Goal: Transaction & Acquisition: Purchase product/service

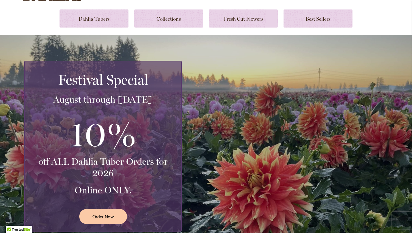
scroll to position [86, 0]
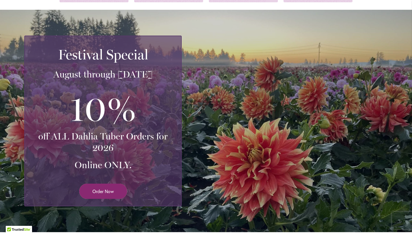
click at [112, 194] on span "Order Now" at bounding box center [103, 191] width 21 height 7
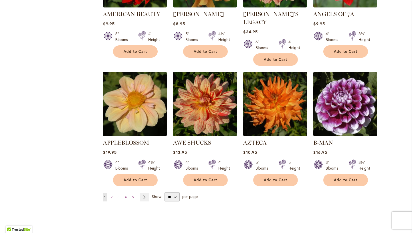
scroll to position [431, 0]
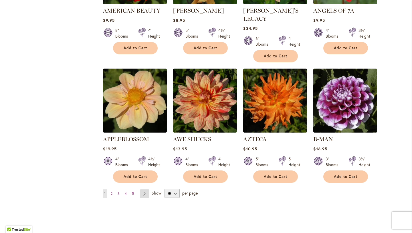
click at [144, 189] on link "Page Next" at bounding box center [144, 193] width 9 height 9
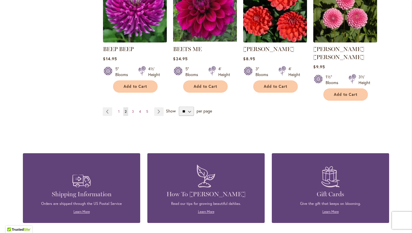
scroll to position [515, 0]
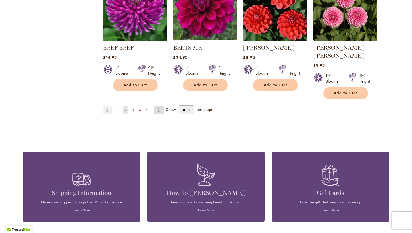
click at [157, 106] on link "Page Next" at bounding box center [158, 110] width 9 height 9
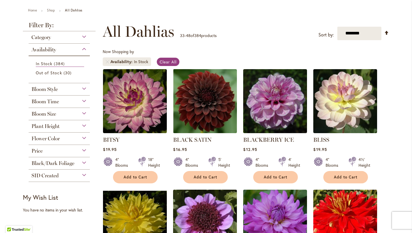
scroll to position [62, 0]
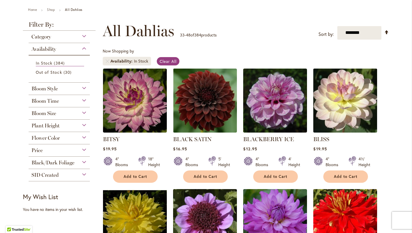
click at [342, 89] on img at bounding box center [345, 100] width 67 height 67
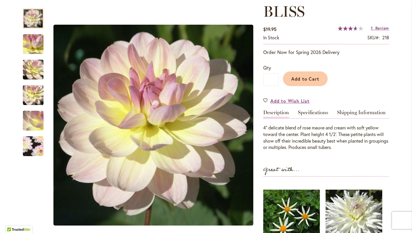
scroll to position [80, 0]
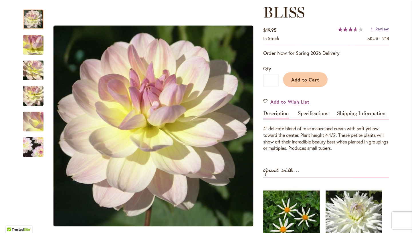
click at [383, 30] on span "Review" at bounding box center [383, 28] width 14 height 5
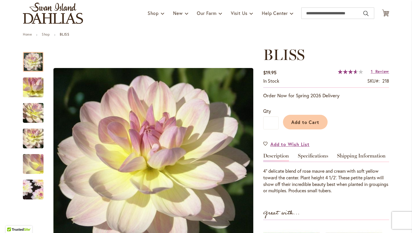
scroll to position [36, 0]
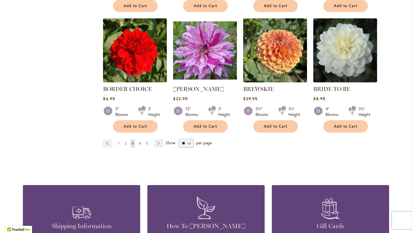
scroll to position [473, 0]
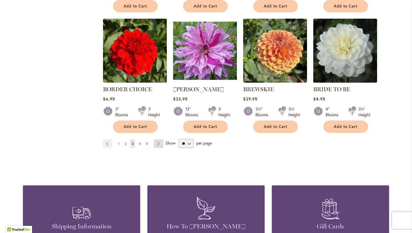
click at [154, 142] on link "Page Next" at bounding box center [158, 143] width 9 height 9
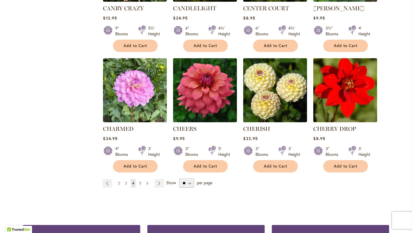
scroll to position [442, 0]
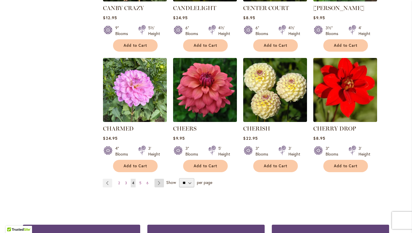
click at [160, 181] on link "Page Next" at bounding box center [159, 182] width 9 height 9
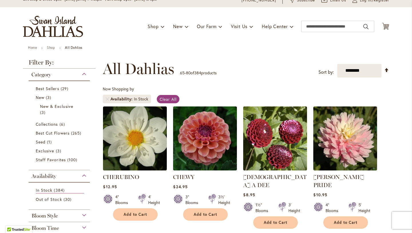
scroll to position [51, 0]
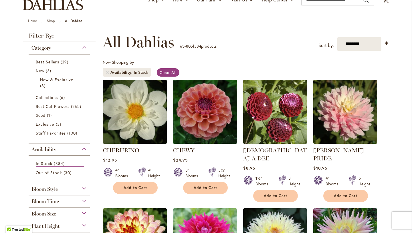
click at [212, 113] on img at bounding box center [205, 111] width 67 height 67
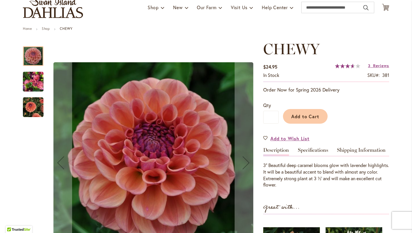
scroll to position [43, 0]
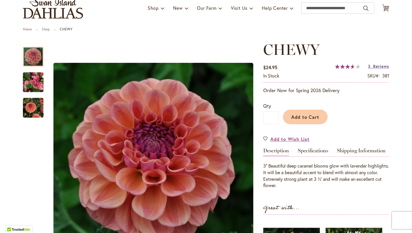
click at [383, 66] on span "Reviews" at bounding box center [382, 65] width 16 height 5
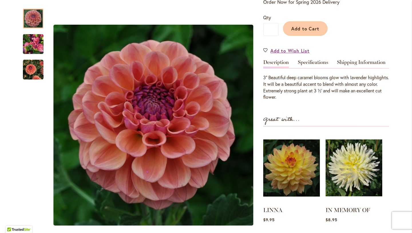
scroll to position [130, 0]
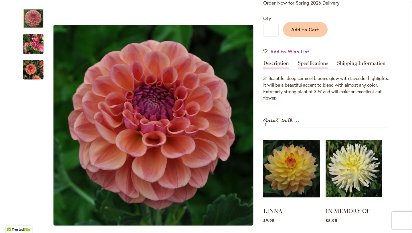
click at [322, 65] on link "Specifications" at bounding box center [313, 64] width 30 height 8
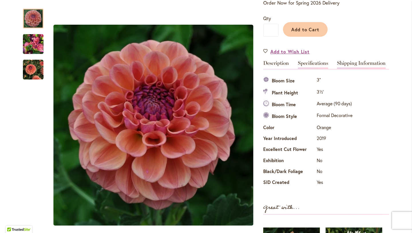
click at [362, 61] on link "Shipping Information" at bounding box center [361, 64] width 49 height 8
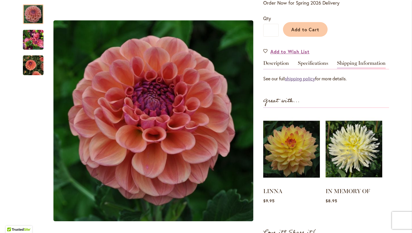
click at [309, 78] on link "shipping policy" at bounding box center [300, 78] width 30 height 6
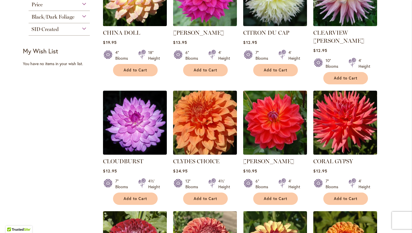
scroll to position [298, 0]
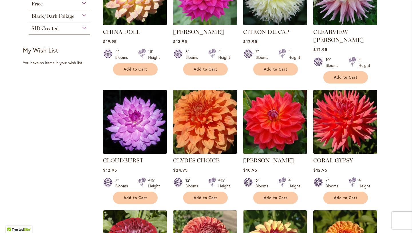
click at [286, 116] on img at bounding box center [275, 121] width 67 height 67
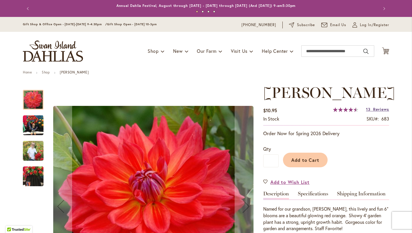
click at [386, 110] on span "Reviews" at bounding box center [382, 108] width 16 height 5
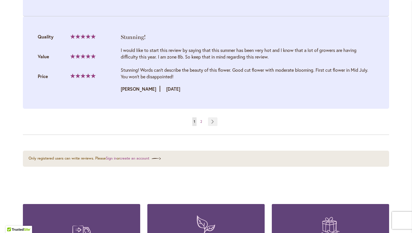
scroll to position [1233, 0]
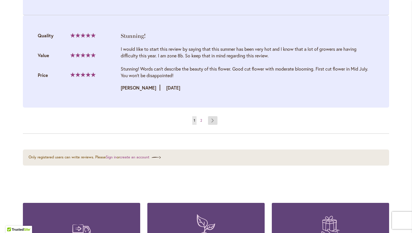
click at [213, 116] on link "Page Next" at bounding box center [212, 120] width 9 height 9
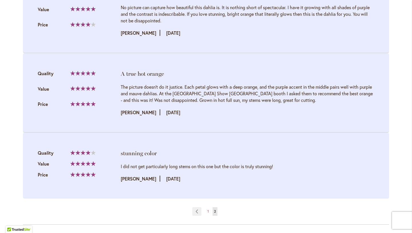
scroll to position [662, 0]
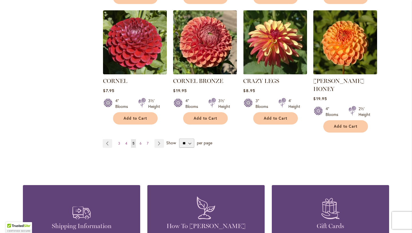
scroll to position [491, 0]
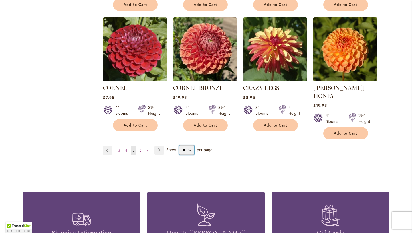
click at [191, 145] on select "** ** ** **" at bounding box center [186, 149] width 15 height 9
select select "**"
click at [179, 145] on select "** ** ** **" at bounding box center [186, 149] width 15 height 9
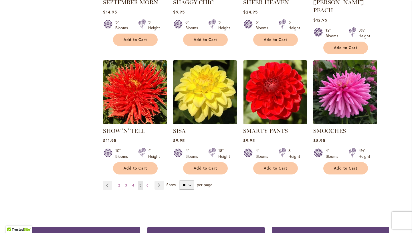
scroll to position [1929, 0]
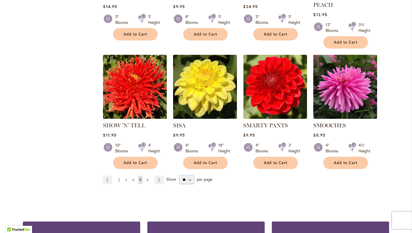
click at [118, 175] on link "Page 2" at bounding box center [119, 179] width 5 height 9
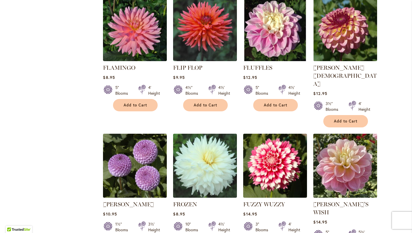
scroll to position [1885, 0]
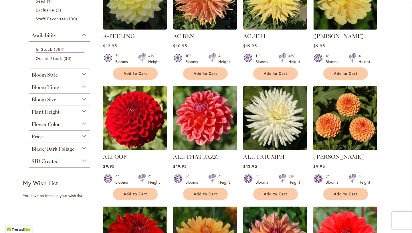
scroll to position [168, 0]
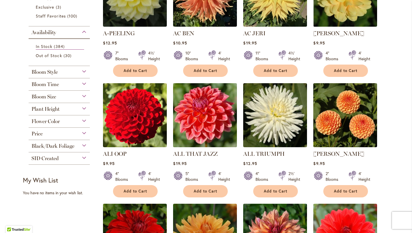
click at [231, 118] on img at bounding box center [205, 114] width 67 height 67
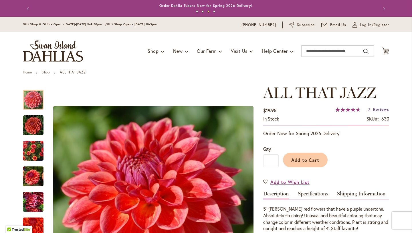
click at [375, 108] on span "Reviews" at bounding box center [382, 108] width 16 height 5
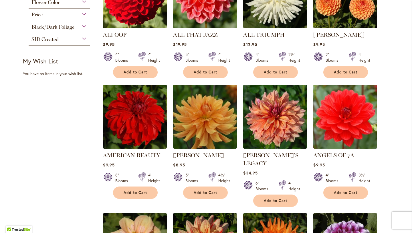
scroll to position [288, 0]
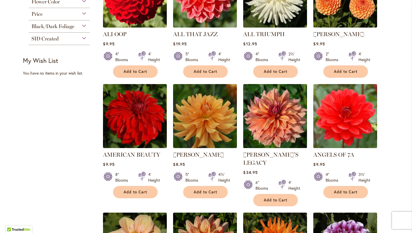
click at [301, 117] on img at bounding box center [275, 115] width 67 height 67
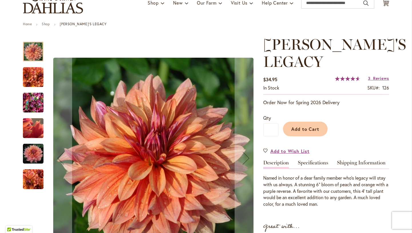
scroll to position [38, 0]
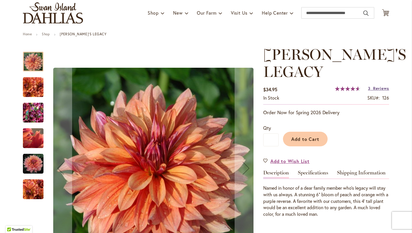
click at [379, 85] on span "Reviews" at bounding box center [382, 87] width 16 height 5
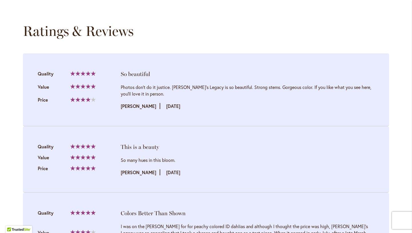
scroll to position [430, 0]
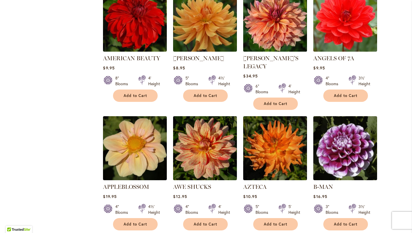
scroll to position [384, 0]
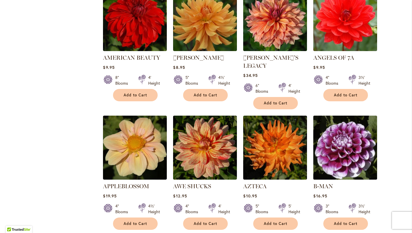
click at [353, 147] on img at bounding box center [345, 147] width 67 height 67
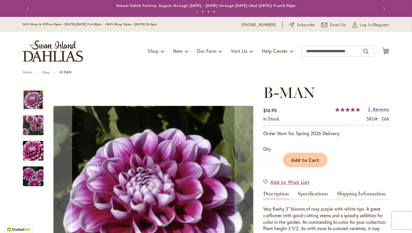
click at [376, 107] on span "Reviews" at bounding box center [382, 108] width 16 height 5
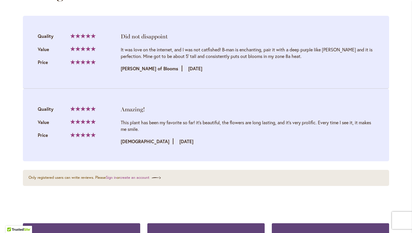
scroll to position [625, 0]
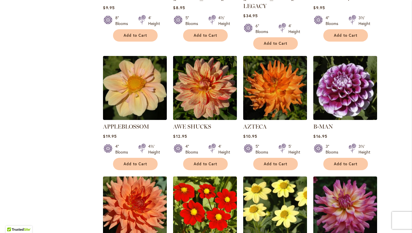
scroll to position [444, 0]
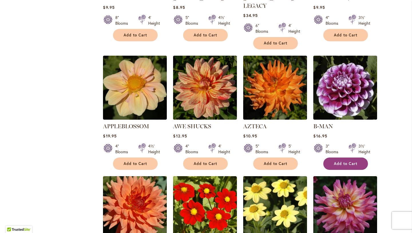
click at [340, 161] on span "Add to Cart" at bounding box center [345, 163] width 23 height 5
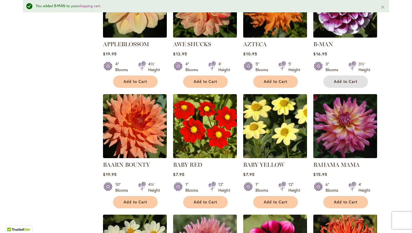
scroll to position [544, 0]
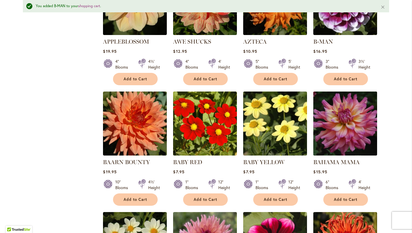
click at [363, 109] on img at bounding box center [345, 123] width 67 height 67
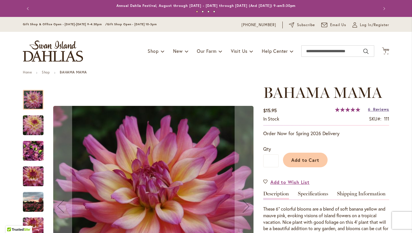
click at [380, 111] on span "Reviews" at bounding box center [382, 108] width 16 height 5
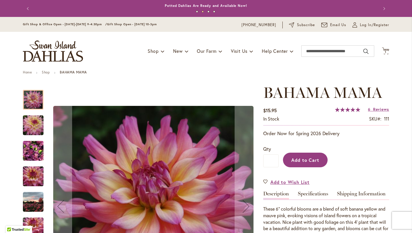
click at [309, 158] on span "Add to Cart" at bounding box center [306, 160] width 28 height 6
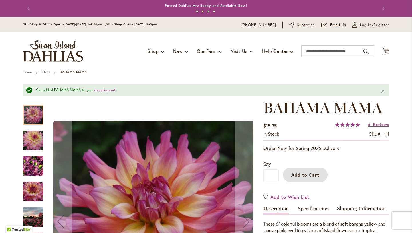
click at [40, 145] on img "Bahama Mama" at bounding box center [33, 139] width 41 height 27
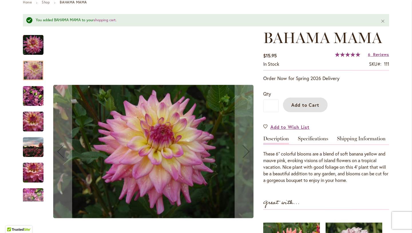
scroll to position [70, 0]
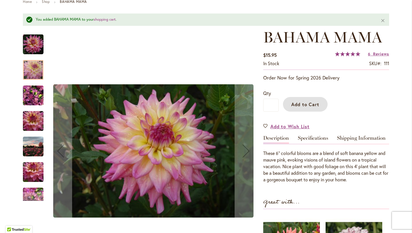
click at [27, 91] on img "Bahama Mama" at bounding box center [33, 94] width 21 height 27
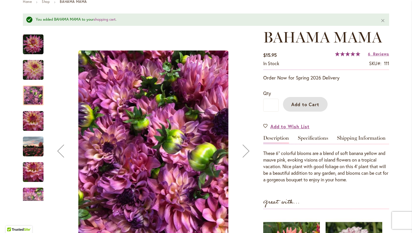
click at [33, 120] on img "Bahama Mama" at bounding box center [33, 120] width 41 height 27
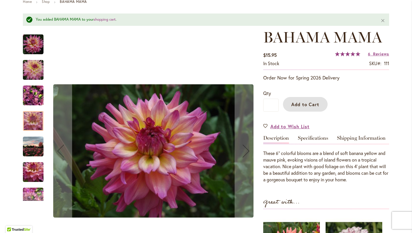
click at [35, 146] on img "Bahama Mama" at bounding box center [33, 146] width 21 height 21
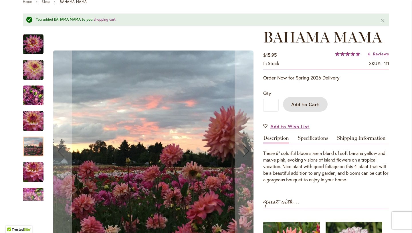
click at [34, 168] on img "Bahama Mama" at bounding box center [33, 171] width 41 height 27
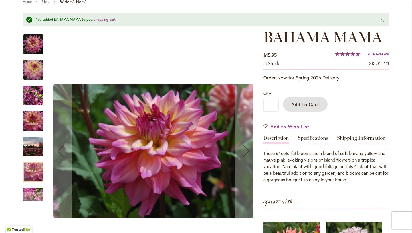
click at [34, 190] on img "Bahama Mama" at bounding box center [33, 196] width 21 height 27
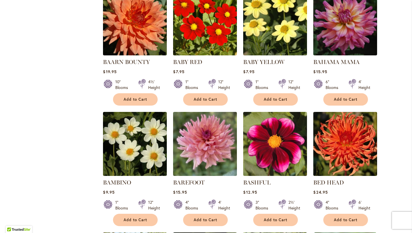
scroll to position [646, 0]
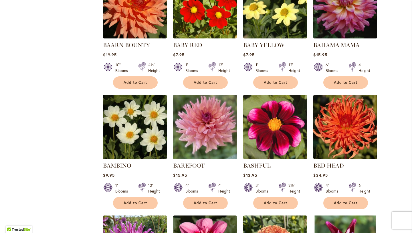
click at [207, 124] on img at bounding box center [205, 126] width 67 height 67
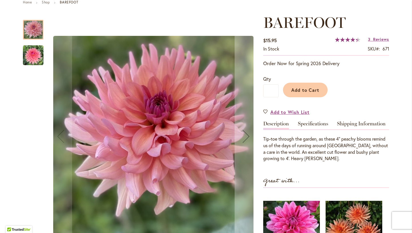
scroll to position [70, 0]
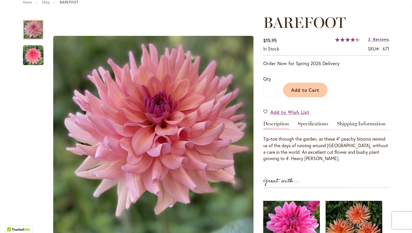
click at [380, 42] on span "Reviews" at bounding box center [382, 38] width 16 height 5
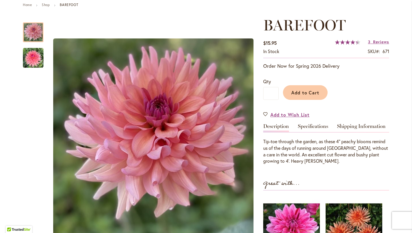
scroll to position [65, 0]
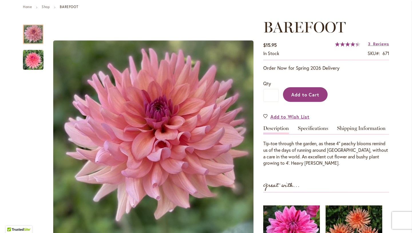
click at [300, 97] on span "Add to Cart" at bounding box center [306, 94] width 28 height 6
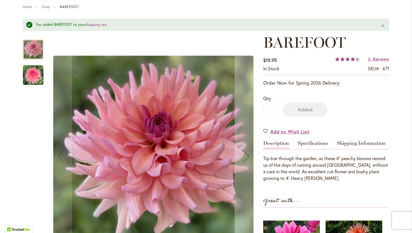
click at [34, 58] on div at bounding box center [33, 50] width 21 height 20
click at [36, 71] on img "BAREFOOT" at bounding box center [33, 74] width 21 height 21
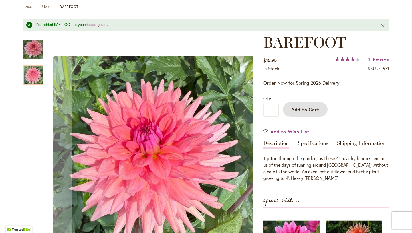
click at [33, 51] on img "BAREFOOT" at bounding box center [33, 49] width 21 height 21
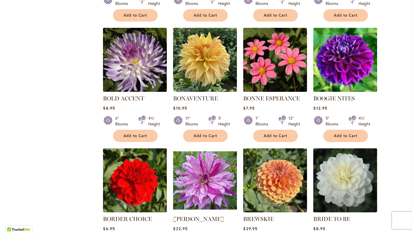
scroll to position [1326, 0]
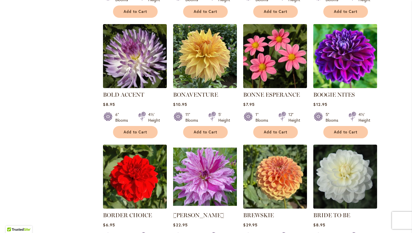
click at [359, 35] on img at bounding box center [345, 55] width 67 height 67
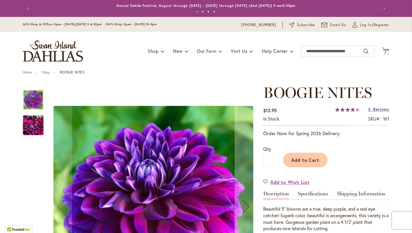
click at [383, 109] on span "Reviews" at bounding box center [382, 108] width 16 height 5
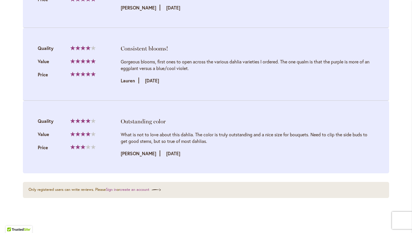
scroll to position [677, 0]
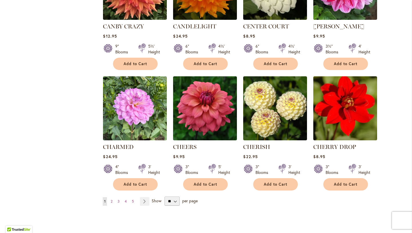
scroll to position [1886, 0]
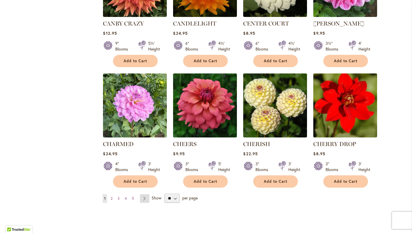
click at [146, 194] on link "Page Next" at bounding box center [144, 198] width 9 height 9
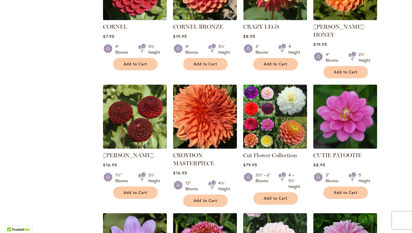
scroll to position [553, 0]
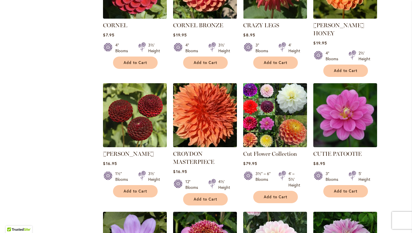
click at [274, 110] on img at bounding box center [275, 114] width 67 height 67
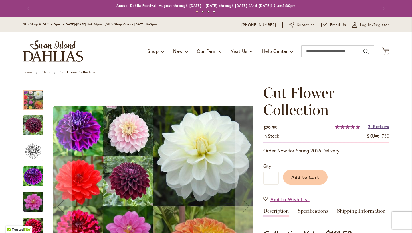
click at [377, 127] on span "Reviews" at bounding box center [382, 125] width 16 height 5
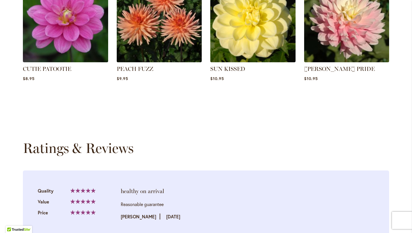
scroll to position [899, 0]
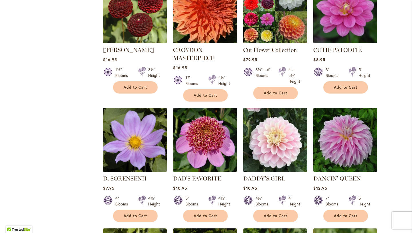
scroll to position [665, 0]
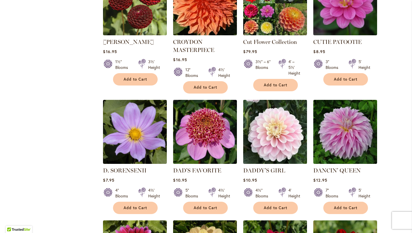
click at [274, 107] on img at bounding box center [275, 131] width 67 height 67
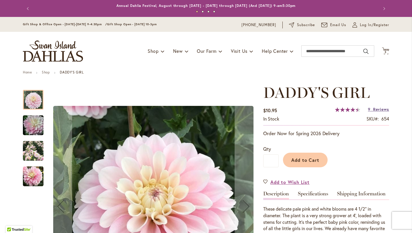
click at [383, 111] on span "Reviews" at bounding box center [382, 108] width 16 height 5
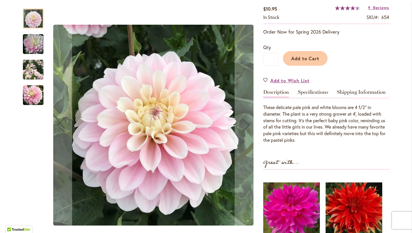
scroll to position [100, 0]
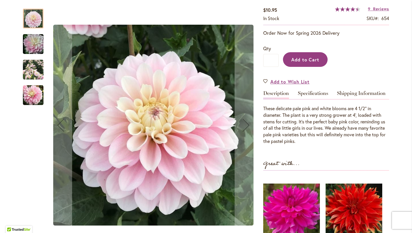
click at [308, 58] on span "Add to Cart" at bounding box center [306, 59] width 28 height 6
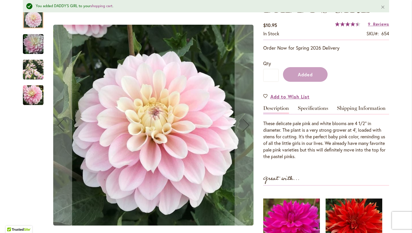
scroll to position [115, 0]
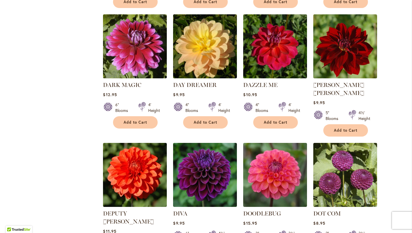
scroll to position [888, 0]
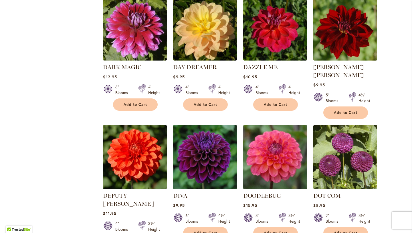
click at [263, 139] on img at bounding box center [275, 156] width 67 height 67
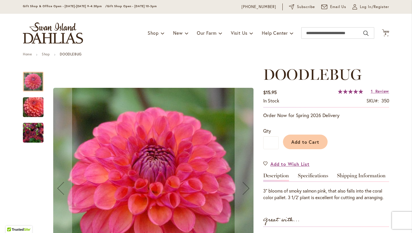
scroll to position [89, 0]
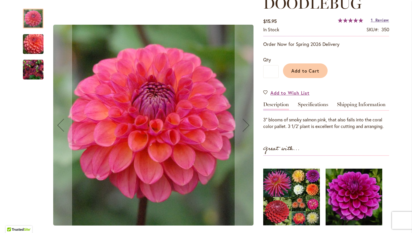
click at [380, 19] on span "Review" at bounding box center [383, 19] width 14 height 5
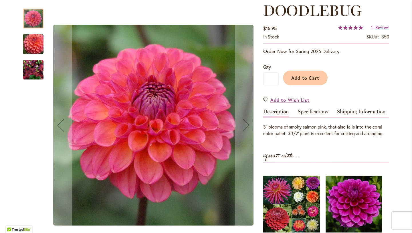
scroll to position [78, 0]
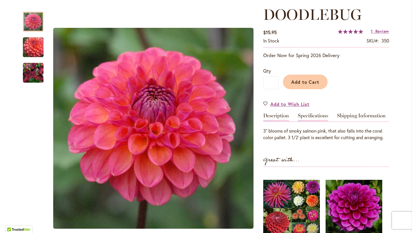
click at [313, 114] on link "Specifications" at bounding box center [313, 117] width 30 height 8
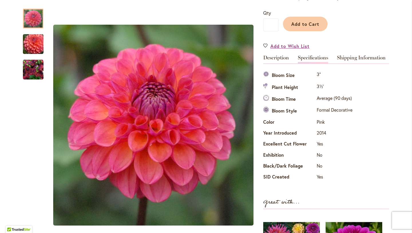
scroll to position [135, 0]
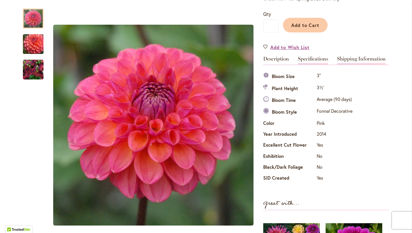
click at [349, 62] on link "Shipping Information" at bounding box center [361, 60] width 49 height 8
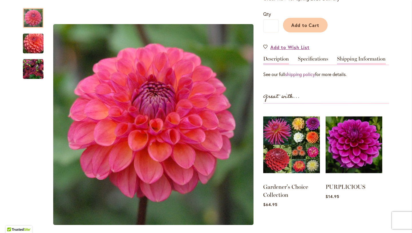
click at [270, 59] on link "Description" at bounding box center [277, 60] width 26 height 8
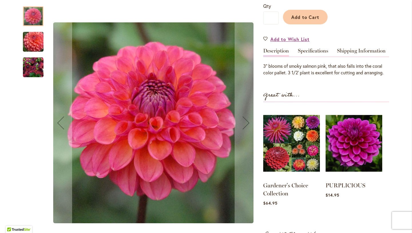
scroll to position [140, 0]
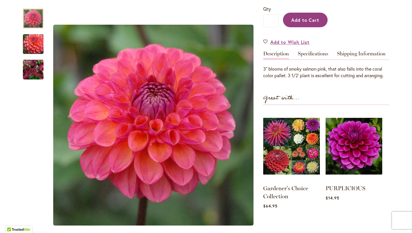
click at [295, 23] on button "Add to Cart" at bounding box center [305, 20] width 45 height 15
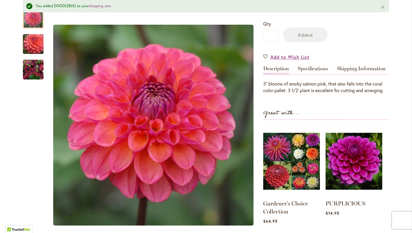
scroll to position [155, 0]
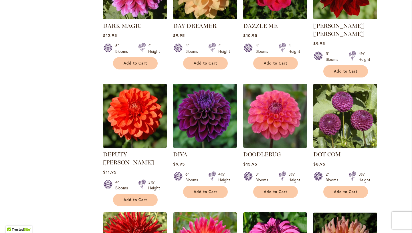
scroll to position [930, 0]
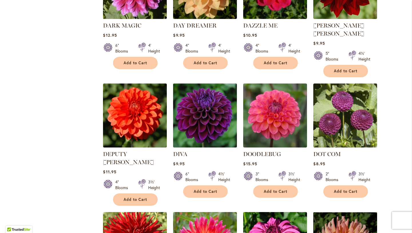
click at [209, 94] on img at bounding box center [205, 115] width 67 height 67
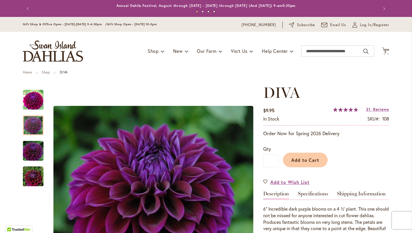
scroll to position [65, 0]
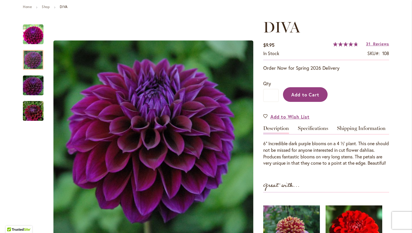
click at [305, 92] on span "Add to Cart" at bounding box center [306, 94] width 28 height 6
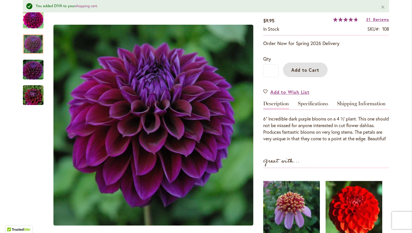
scroll to position [105, 0]
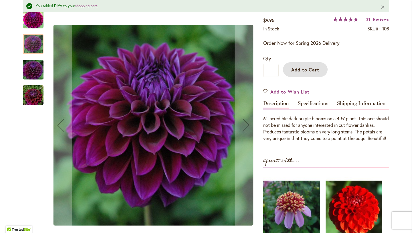
click at [36, 38] on div at bounding box center [33, 44] width 21 height 20
click at [33, 66] on img "Diva" at bounding box center [33, 69] width 41 height 27
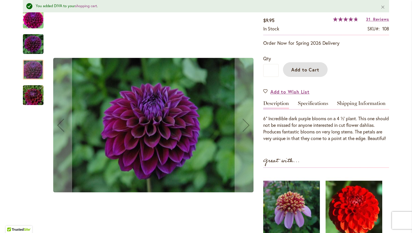
click at [35, 78] on div at bounding box center [33, 70] width 21 height 20
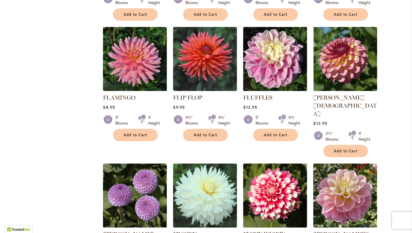
scroll to position [1859, 0]
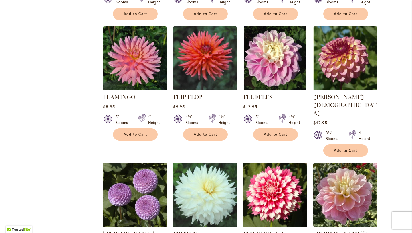
click at [297, 161] on img at bounding box center [275, 194] width 67 height 67
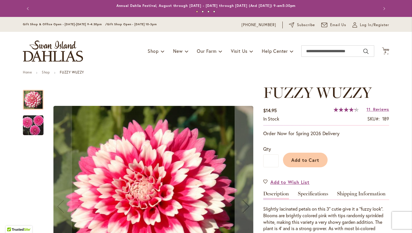
scroll to position [90, 0]
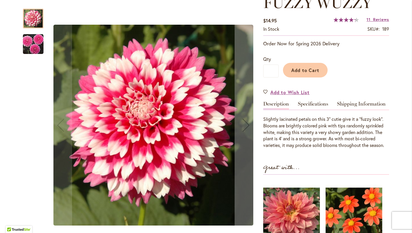
click at [35, 43] on img "FUZZY WUZZY" at bounding box center [33, 44] width 21 height 21
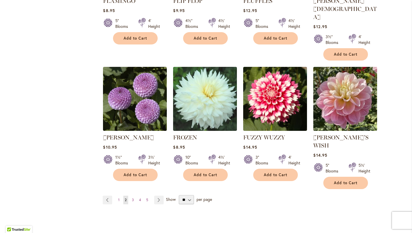
scroll to position [1954, 0]
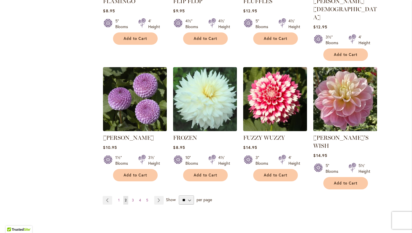
click at [334, 65] on img at bounding box center [345, 98] width 67 height 67
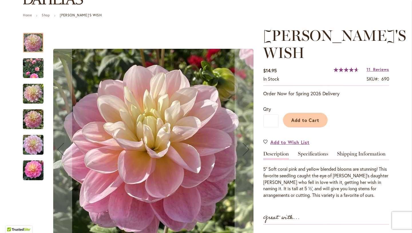
scroll to position [62, 0]
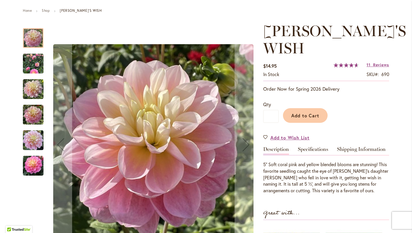
click at [34, 68] on img "Gabbie's Wish" at bounding box center [33, 63] width 21 height 21
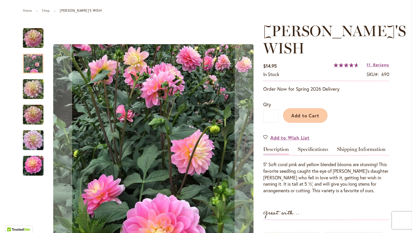
click at [27, 91] on img "GABBIE'S WISH" at bounding box center [33, 88] width 21 height 27
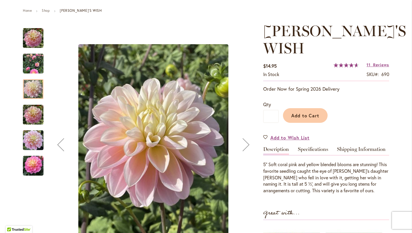
click at [28, 115] on img "GABBIE'S WISH" at bounding box center [33, 114] width 21 height 27
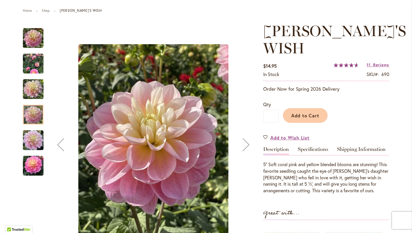
click at [28, 143] on img "GABBIE'S WISH" at bounding box center [33, 139] width 21 height 27
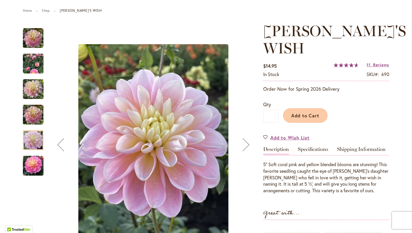
click at [27, 178] on div at bounding box center [33, 108] width 21 height 172
click at [33, 179] on div at bounding box center [33, 108] width 21 height 172
click at [37, 162] on img "Gabbie's Wish" at bounding box center [33, 165] width 21 height 21
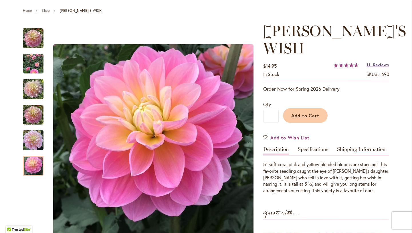
click at [377, 62] on span "Reviews" at bounding box center [382, 64] width 16 height 5
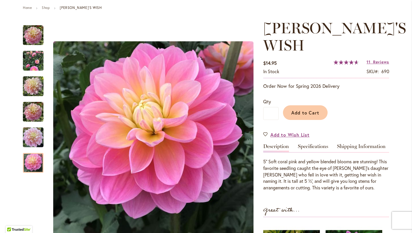
scroll to position [64, 0]
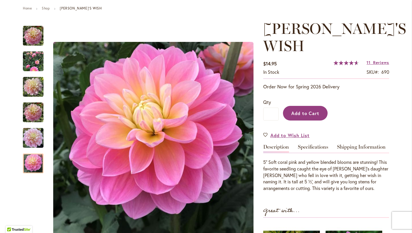
click at [307, 110] on span "Add to Cart" at bounding box center [306, 113] width 28 height 6
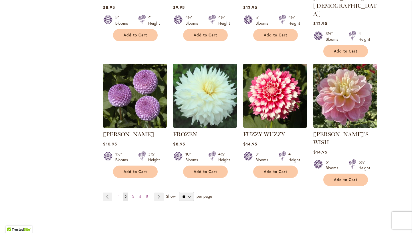
scroll to position [1960, 0]
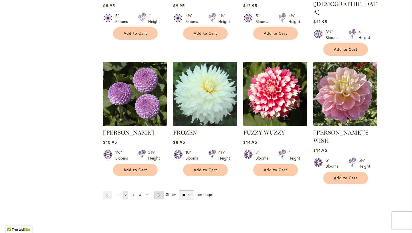
click at [160, 190] on link "Page Next" at bounding box center [158, 194] width 9 height 9
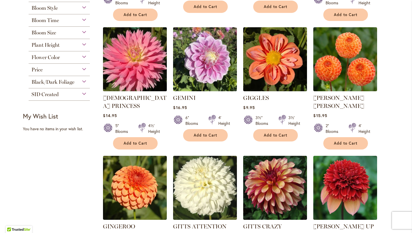
scroll to position [234, 0]
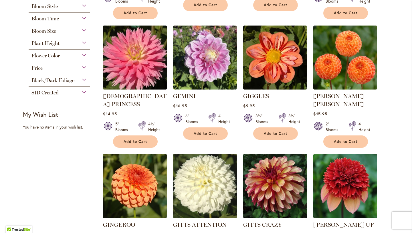
click at [137, 73] on img at bounding box center [135, 57] width 67 height 67
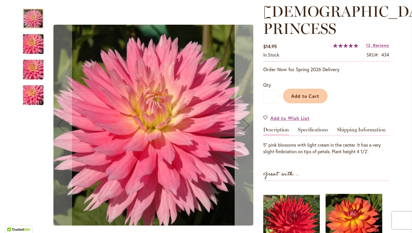
scroll to position [82, 0]
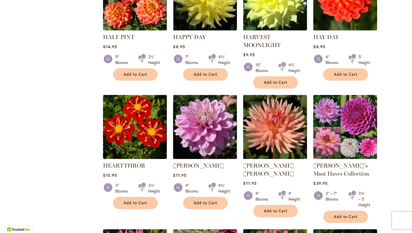
scroll to position [782, 0]
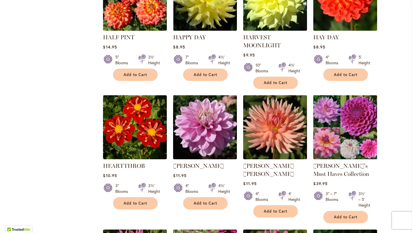
click at [364, 115] on img at bounding box center [345, 126] width 67 height 67
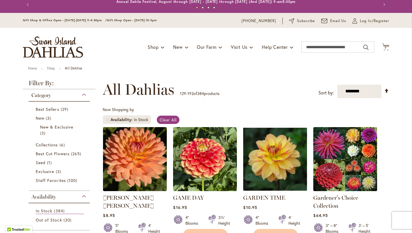
scroll to position [60, 0]
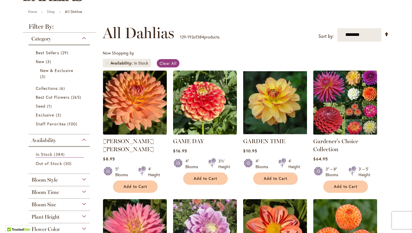
click at [353, 114] on img at bounding box center [345, 102] width 67 height 67
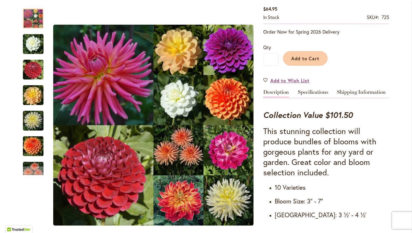
scroll to position [140, 0]
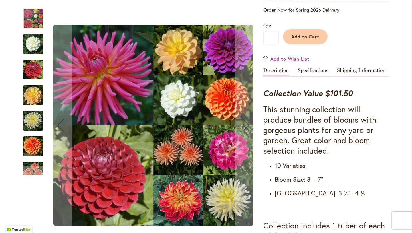
click at [35, 48] on img "BRIDE TO BE" at bounding box center [33, 44] width 21 height 21
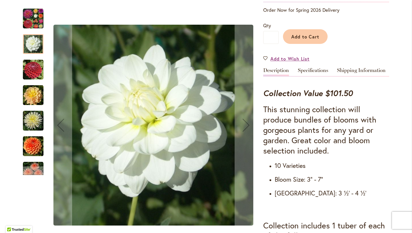
click at [39, 77] on img "CORNEL" at bounding box center [33, 69] width 21 height 21
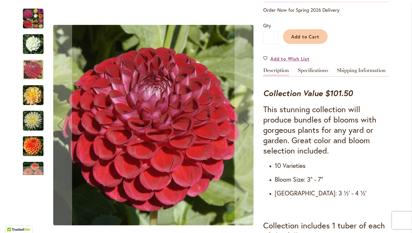
click at [40, 97] on img "DAY DREAMER" at bounding box center [33, 95] width 21 height 21
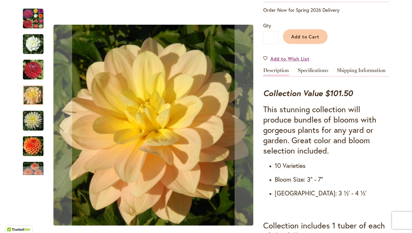
click at [36, 121] on img "IN MEMORY OF" at bounding box center [33, 120] width 21 height 21
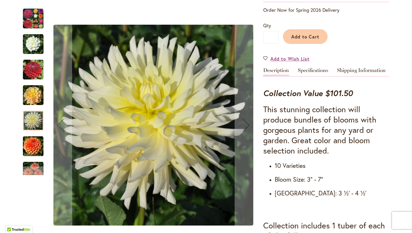
click at [33, 146] on img "MAARN" at bounding box center [33, 146] width 21 height 21
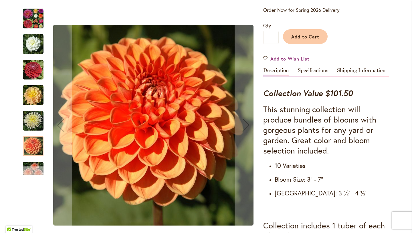
click at [29, 172] on div "Next" at bounding box center [33, 170] width 9 height 9
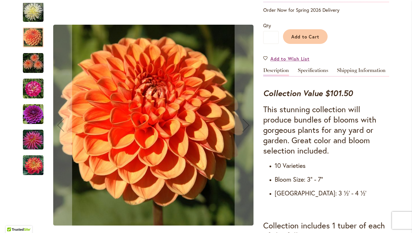
click at [31, 89] on img "MAMACITA" at bounding box center [33, 88] width 21 height 21
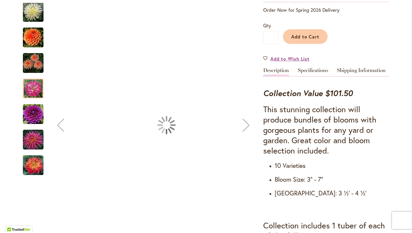
click at [32, 117] on img "TABOO" at bounding box center [33, 114] width 21 height 21
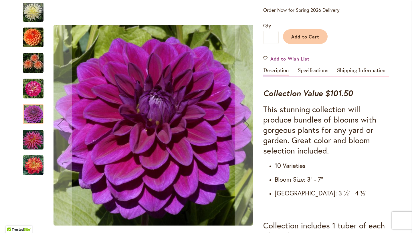
click at [31, 140] on img "TUTTI FRUTTI" at bounding box center [33, 139] width 21 height 21
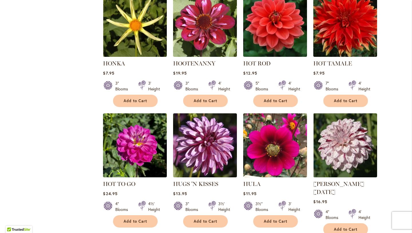
scroll to position [1267, 0]
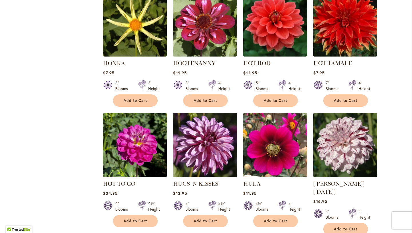
click at [351, 144] on img at bounding box center [345, 144] width 67 height 67
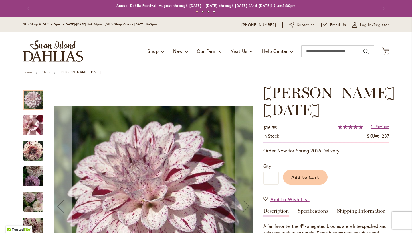
scroll to position [76, 0]
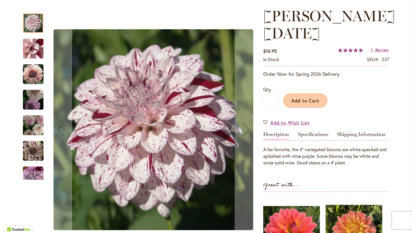
click at [37, 45] on img "HULIN'S CARNIVAL" at bounding box center [33, 48] width 41 height 31
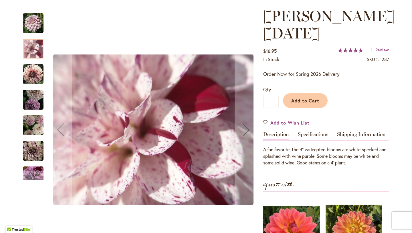
click at [34, 75] on img "HULIN'S CARNIVAL" at bounding box center [33, 74] width 21 height 21
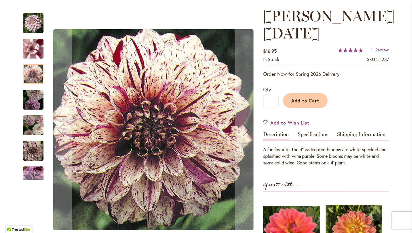
click at [28, 98] on img "HULIN'S CARNIVAL" at bounding box center [33, 99] width 21 height 21
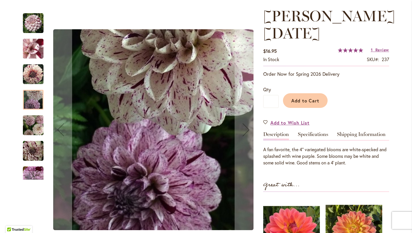
click at [30, 128] on img "HULIN'S CARNIVAL" at bounding box center [33, 125] width 21 height 22
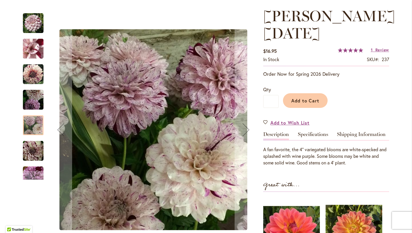
click at [30, 146] on img "HULIN'S CARNIVAL" at bounding box center [33, 150] width 21 height 21
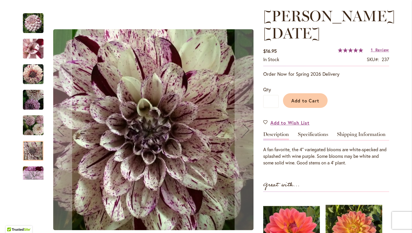
click at [28, 171] on div "Next" at bounding box center [33, 175] width 21 height 9
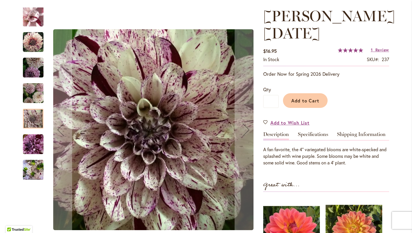
click at [37, 142] on img "HULIN'S CARNIVAL" at bounding box center [33, 144] width 21 height 21
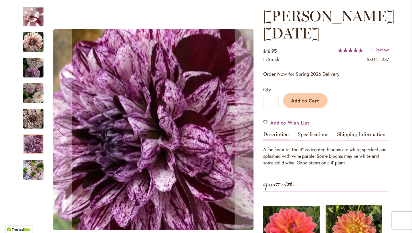
click at [38, 171] on img "HULIN'S CARNIVAL" at bounding box center [33, 169] width 21 height 27
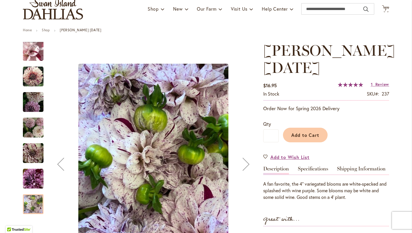
scroll to position [35, 0]
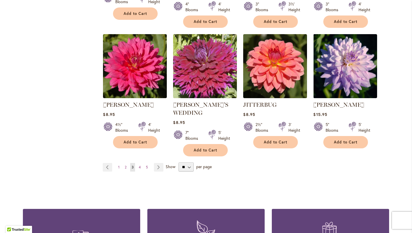
scroll to position [1998, 0]
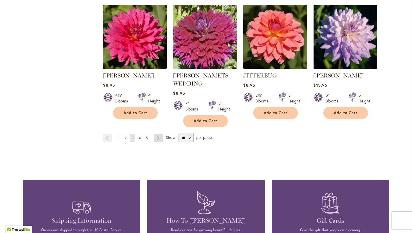
click at [159, 133] on link "Page Next" at bounding box center [158, 137] width 9 height 9
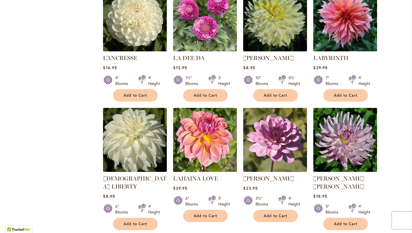
scroll to position [385, 0]
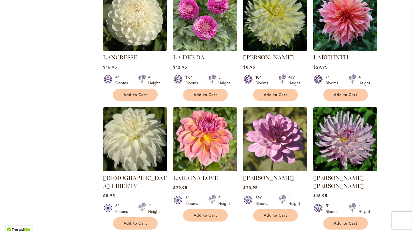
click at [290, 133] on img at bounding box center [275, 138] width 67 height 67
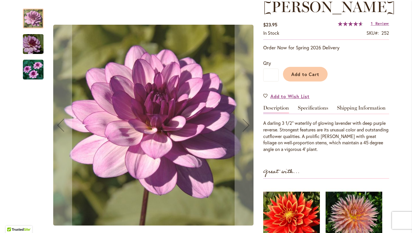
scroll to position [85, 0]
click at [378, 26] on span "Review" at bounding box center [383, 23] width 14 height 5
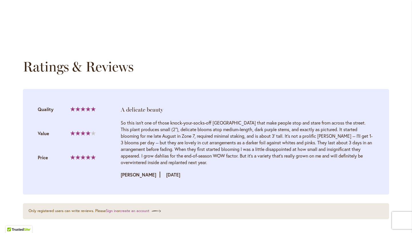
scroll to position [551, 0]
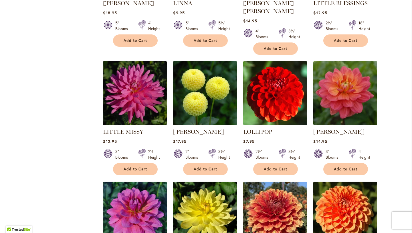
scroll to position [810, 0]
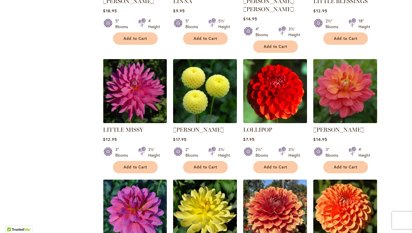
click at [344, 88] on img at bounding box center [345, 90] width 67 height 67
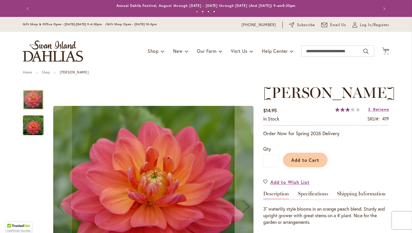
scroll to position [121, 0]
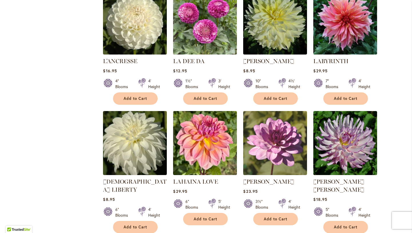
scroll to position [383, 0]
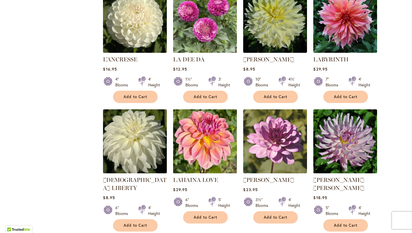
click at [204, 144] on img at bounding box center [205, 140] width 67 height 67
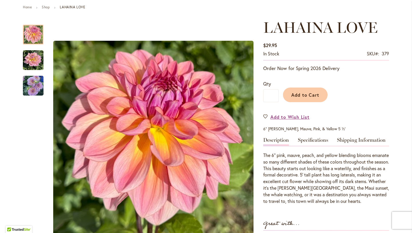
scroll to position [84, 0]
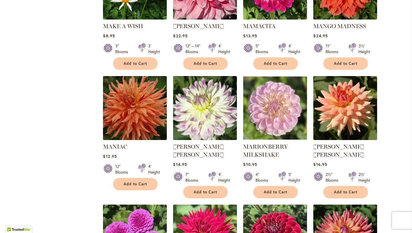
scroll to position [1284, 0]
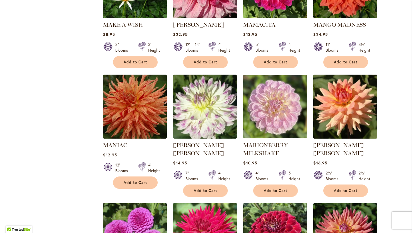
click at [357, 99] on img at bounding box center [345, 106] width 67 height 67
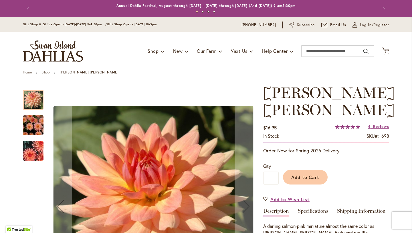
scroll to position [81, 0]
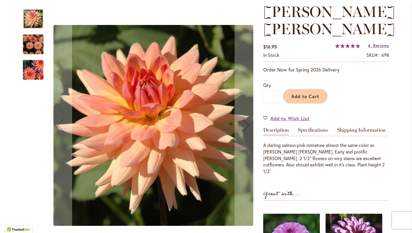
click at [381, 43] on span "Reviews" at bounding box center [382, 45] width 16 height 5
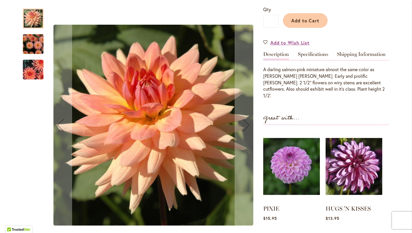
scroll to position [146, 0]
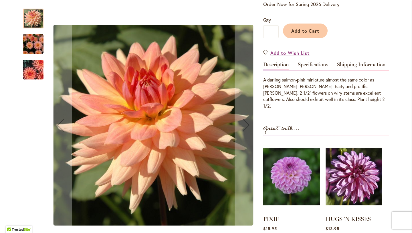
click at [32, 42] on img "Mary Jo" at bounding box center [33, 43] width 41 height 27
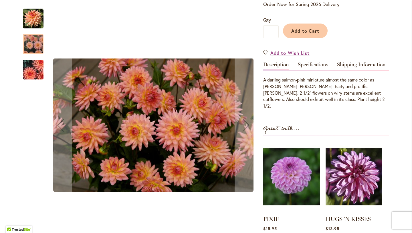
click at [33, 73] on img "Mary Jo" at bounding box center [33, 69] width 41 height 27
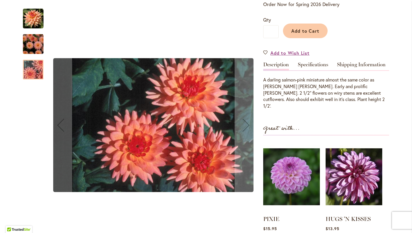
click at [34, 51] on img "Mary Jo" at bounding box center [33, 43] width 41 height 27
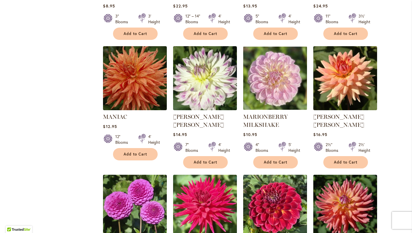
scroll to position [1316, 0]
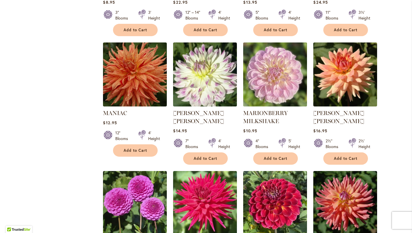
click at [272, 72] on img at bounding box center [275, 74] width 67 height 67
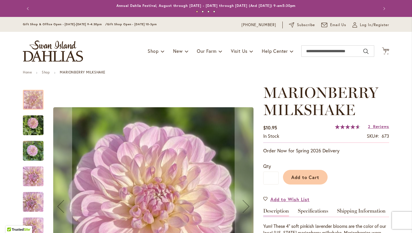
scroll to position [73, 0]
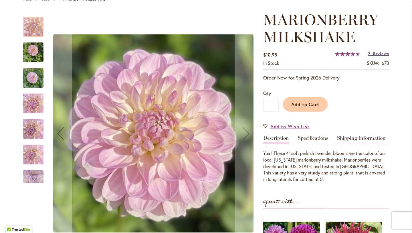
click at [382, 54] on span "Reviews" at bounding box center [382, 53] width 16 height 5
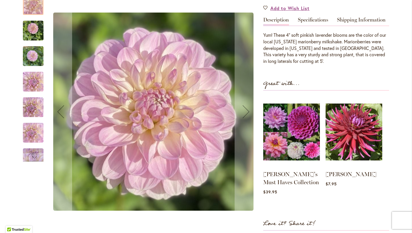
scroll to position [190, 0]
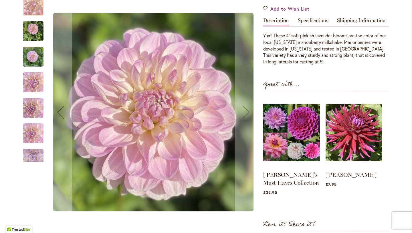
click at [34, 31] on img "MARIONBERRY MILKSHAKE" at bounding box center [33, 30] width 21 height 27
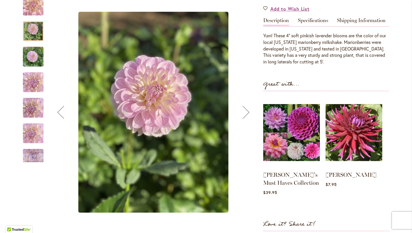
click at [34, 48] on img "MARIONBERRY MILKSHAKE" at bounding box center [33, 56] width 21 height 27
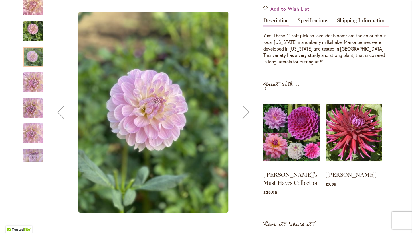
click at [35, 68] on div "MARIONBERRY MILKSHAKE" at bounding box center [36, 78] width 26 height 25
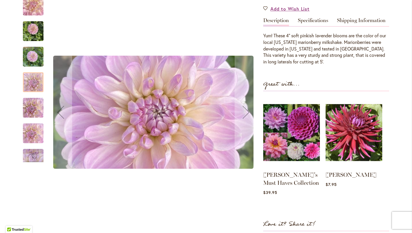
click at [29, 116] on img "MARIONBERRY MILKSHAKE" at bounding box center [33, 107] width 21 height 27
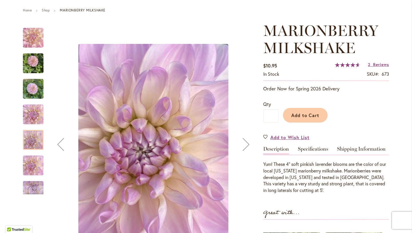
scroll to position [0, 0]
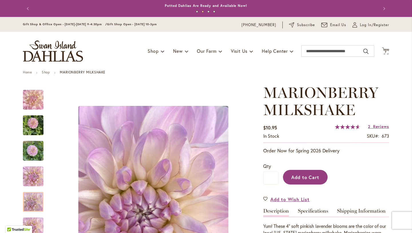
click at [314, 184] on button "Add to Cart" at bounding box center [305, 177] width 45 height 15
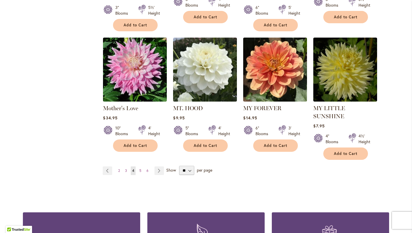
scroll to position [1947, 0]
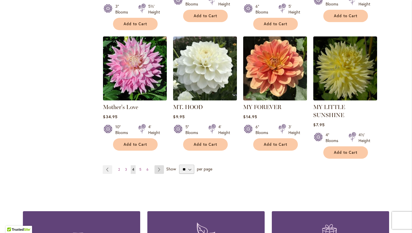
click at [160, 165] on link "Page Next" at bounding box center [159, 169] width 9 height 9
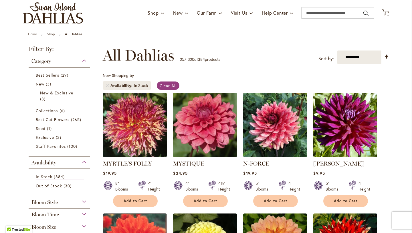
scroll to position [47, 0]
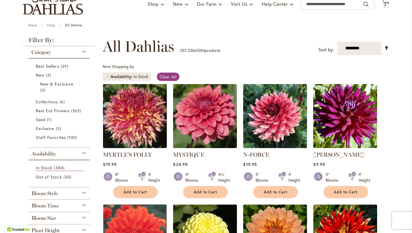
click at [267, 120] on img at bounding box center [275, 115] width 67 height 67
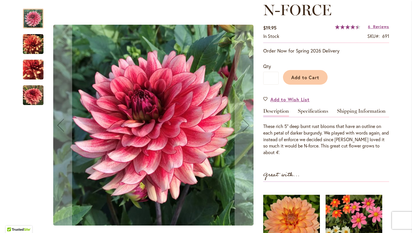
scroll to position [83, 0]
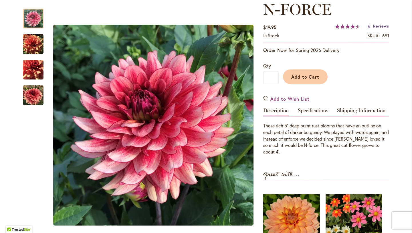
click at [375, 24] on span "Reviews" at bounding box center [382, 25] width 16 height 5
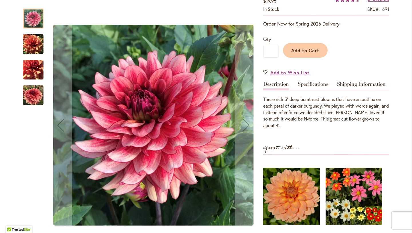
scroll to position [110, 0]
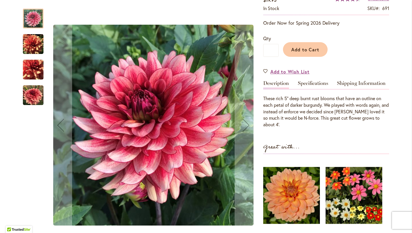
click at [28, 42] on img "N-FORCE" at bounding box center [33, 44] width 21 height 21
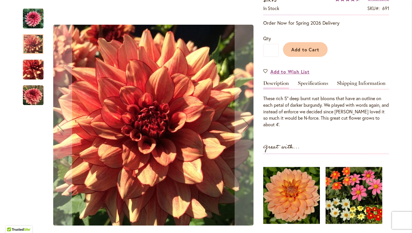
click at [31, 73] on img "N-FORCE" at bounding box center [33, 69] width 21 height 21
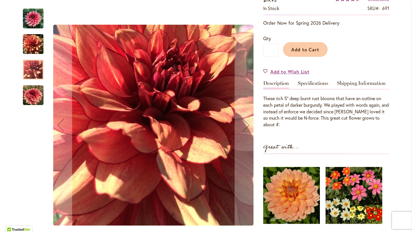
click at [32, 97] on img "N-FORCE" at bounding box center [33, 95] width 21 height 21
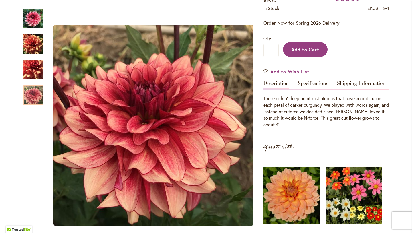
click at [315, 55] on button "Add to Cart" at bounding box center [305, 49] width 45 height 15
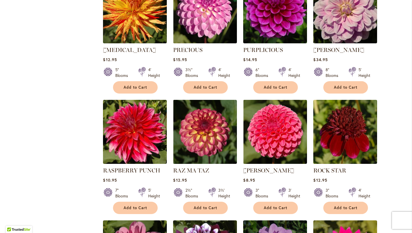
scroll to position [1516, 0]
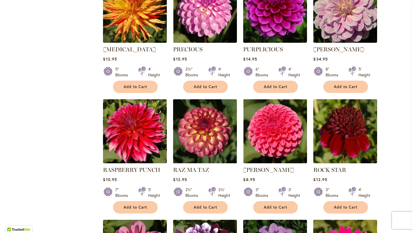
click at [207, 112] on img at bounding box center [205, 130] width 67 height 67
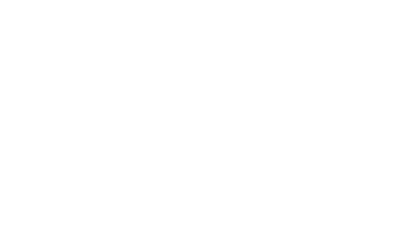
click at [208, 120] on body at bounding box center [206, 116] width 412 height 233
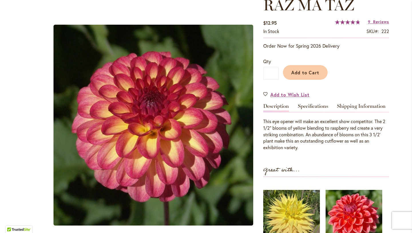
scroll to position [90, 0]
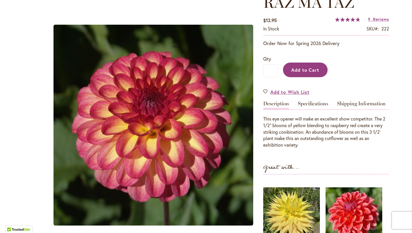
click at [302, 73] on button "Add to Cart" at bounding box center [305, 69] width 45 height 15
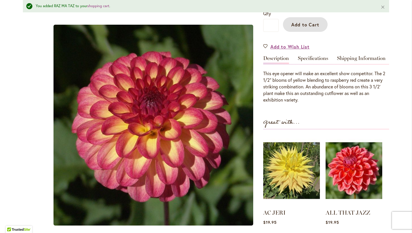
scroll to position [82, 0]
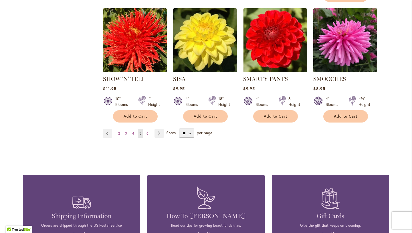
scroll to position [1976, 0]
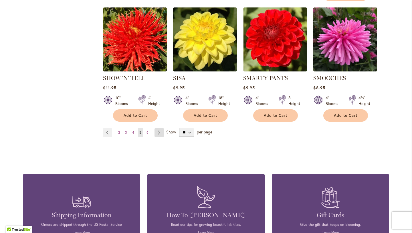
click at [157, 128] on link "Page Next" at bounding box center [159, 132] width 9 height 9
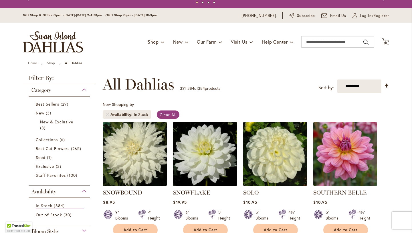
scroll to position [60, 0]
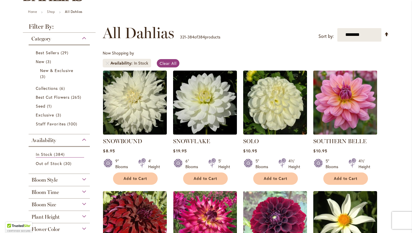
click at [337, 124] on img at bounding box center [345, 102] width 67 height 67
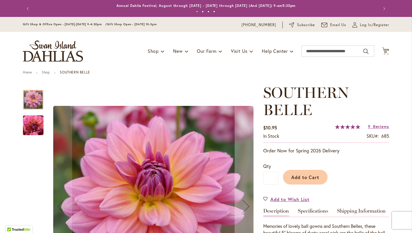
scroll to position [66, 0]
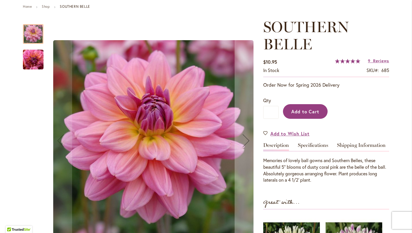
click at [289, 110] on button "Add to Cart" at bounding box center [305, 111] width 45 height 15
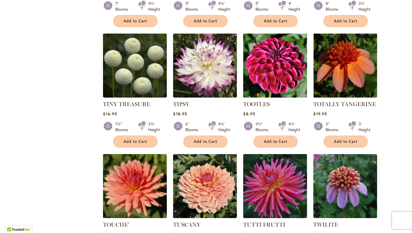
scroll to position [948, 0]
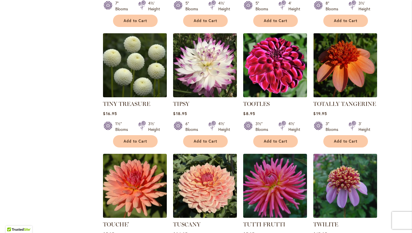
click at [151, 71] on img at bounding box center [135, 65] width 67 height 67
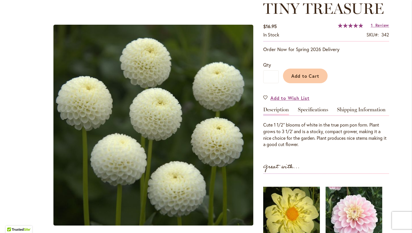
scroll to position [83, 0]
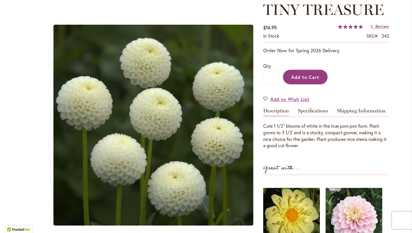
click at [300, 79] on span "Add to Cart" at bounding box center [306, 77] width 28 height 6
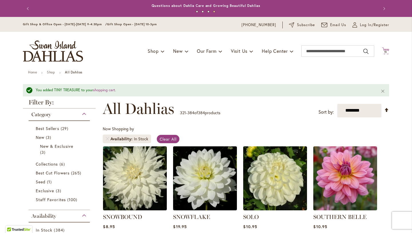
click at [386, 49] on icon at bounding box center [385, 50] width 7 height 7
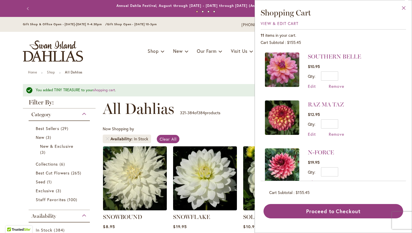
click at [405, 7] on button "Close" at bounding box center [404, 9] width 16 height 18
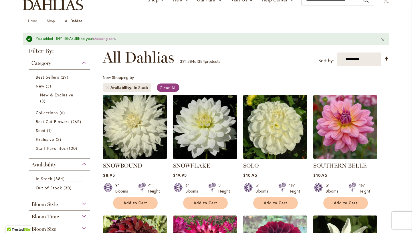
scroll to position [57, 0]
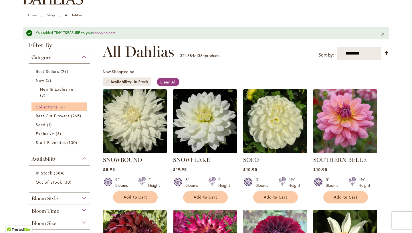
click at [50, 106] on span "Collections" at bounding box center [47, 106] width 22 height 5
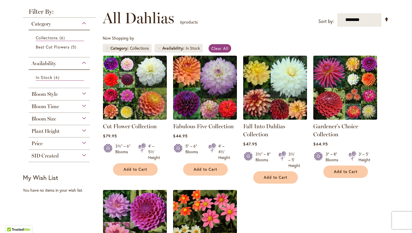
scroll to position [75, 0]
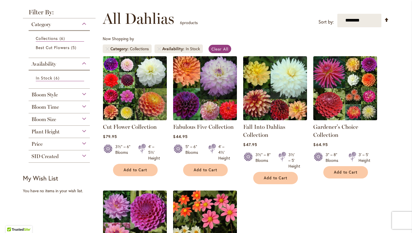
click at [209, 68] on img at bounding box center [205, 87] width 67 height 67
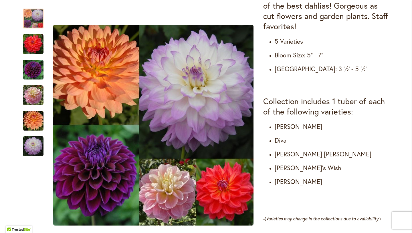
scroll to position [256, 0]
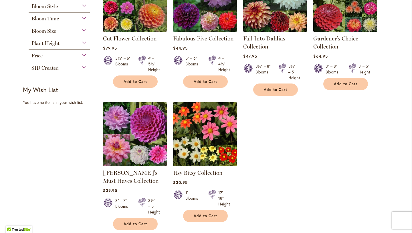
scroll to position [164, 0]
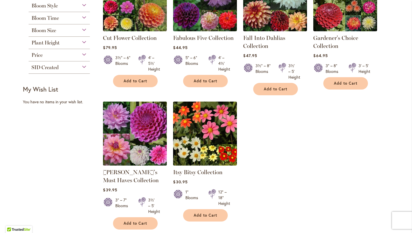
click at [137, 129] on img at bounding box center [135, 133] width 67 height 67
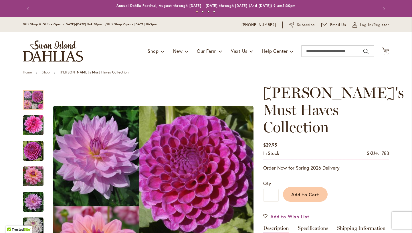
scroll to position [59, 0]
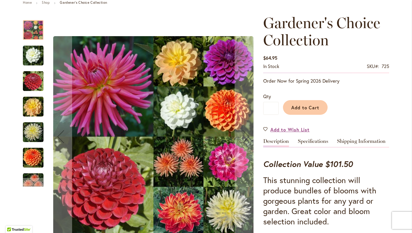
scroll to position [60, 0]
